Goal: Task Accomplishment & Management: Use online tool/utility

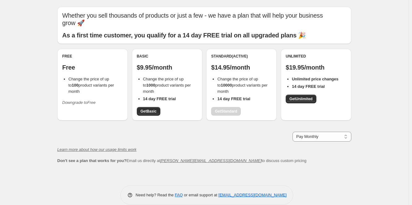
scroll to position [25, 0]
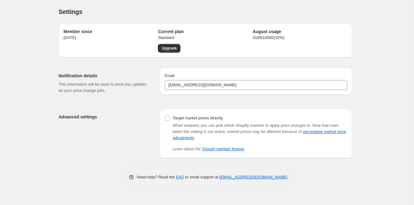
click at [383, 72] on div "Settings. This page is ready Settings Member since [DATE] Current plan Standard…" at bounding box center [205, 102] width 411 height 205
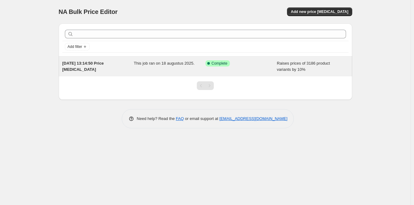
click at [216, 66] on span "Complete" at bounding box center [220, 63] width 16 height 5
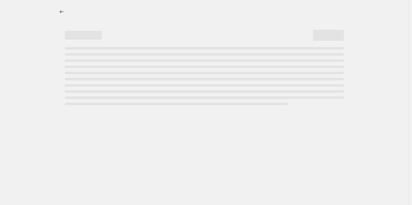
select select "percentage"
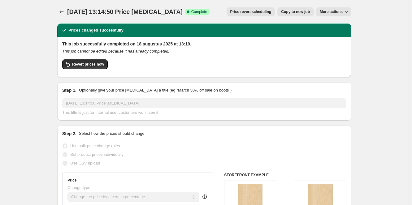
click at [340, 8] on button "More actions" at bounding box center [333, 11] width 35 height 9
click at [62, 11] on icon "Price change jobs" at bounding box center [62, 11] width 4 height 3
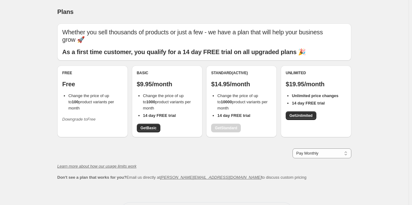
scroll to position [25, 0]
